Goal: Information Seeking & Learning: Learn about a topic

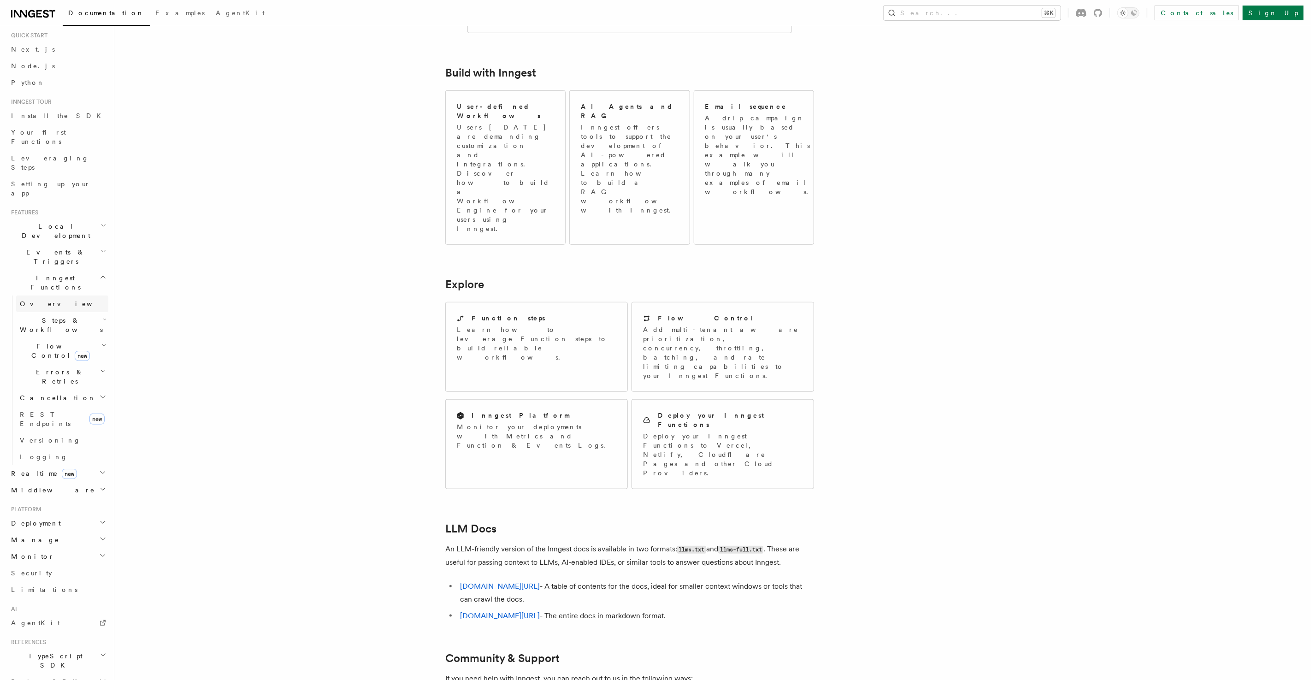
scroll to position [75, 0]
click at [67, 673] on h2 "System events" at bounding box center [57, 681] width 101 height 17
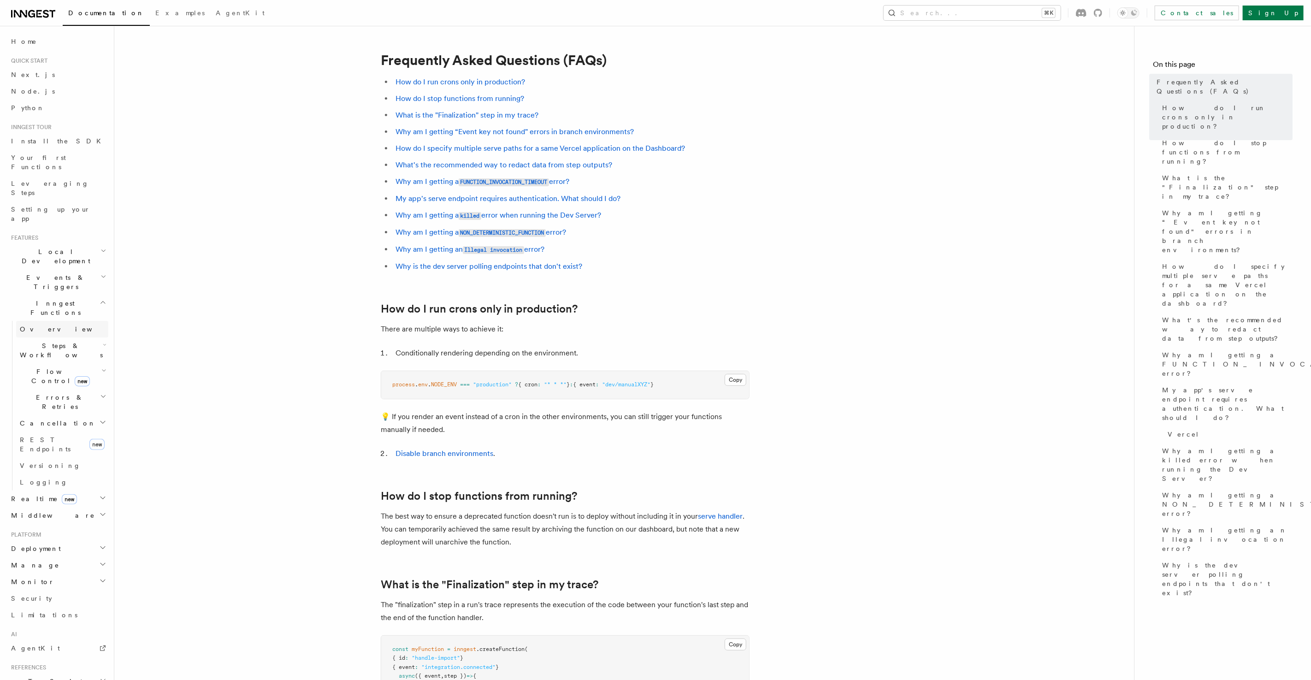
click at [45, 325] on span "Overview" at bounding box center [67, 328] width 95 height 7
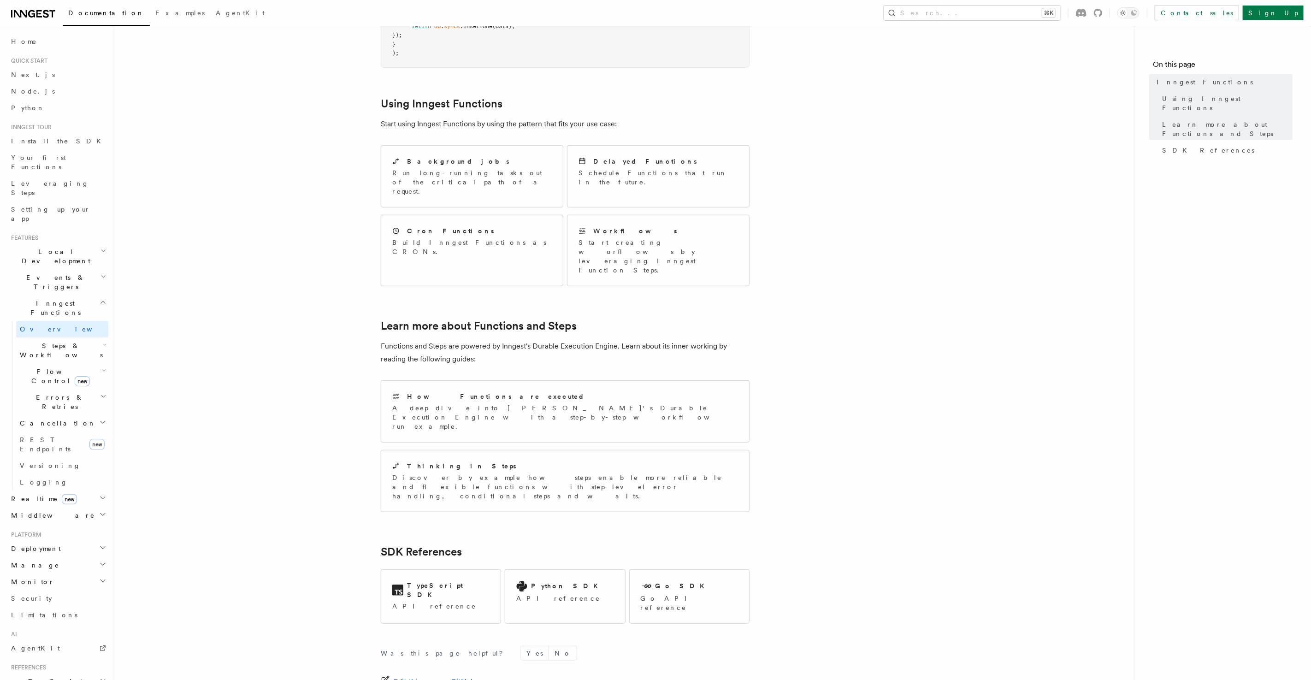
scroll to position [408, 0]
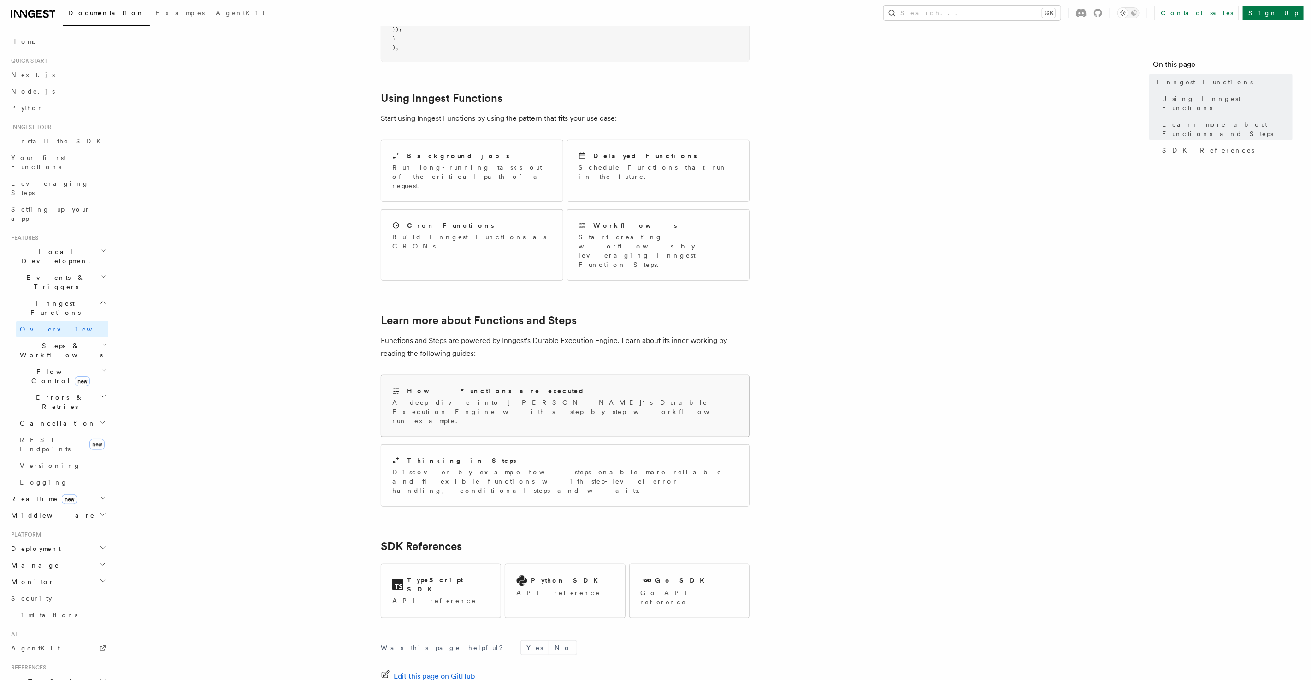
click at [465, 398] on p "A deep dive into Inngest's Durable Execution Engine with a step-by-step workflo…" at bounding box center [565, 412] width 346 height 28
